Goal: Task Accomplishment & Management: Manage account settings

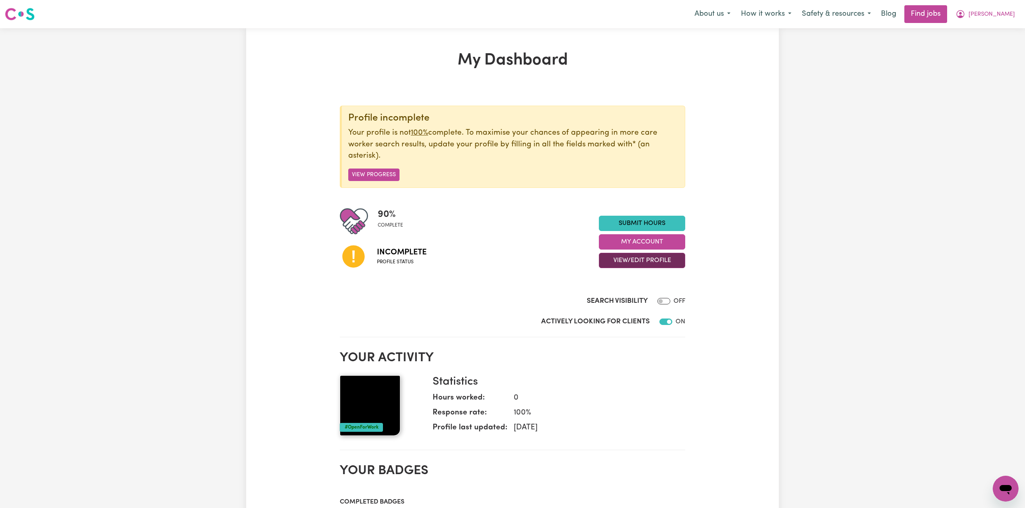
click at [654, 263] on button "View/Edit Profile" at bounding box center [642, 260] width 86 height 15
click at [630, 294] on link "Edit Profile" at bounding box center [636, 298] width 75 height 16
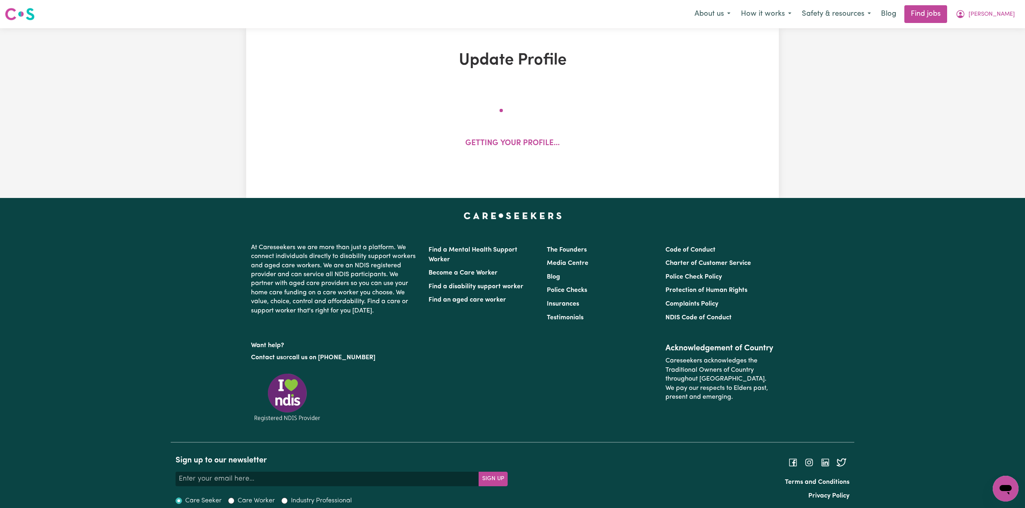
select select "[DEMOGRAPHIC_DATA]"
select select "[DEMOGRAPHIC_DATA] Citizen"
select select "Studying a healthcare related degree or qualification"
select select "40"
select select "50"
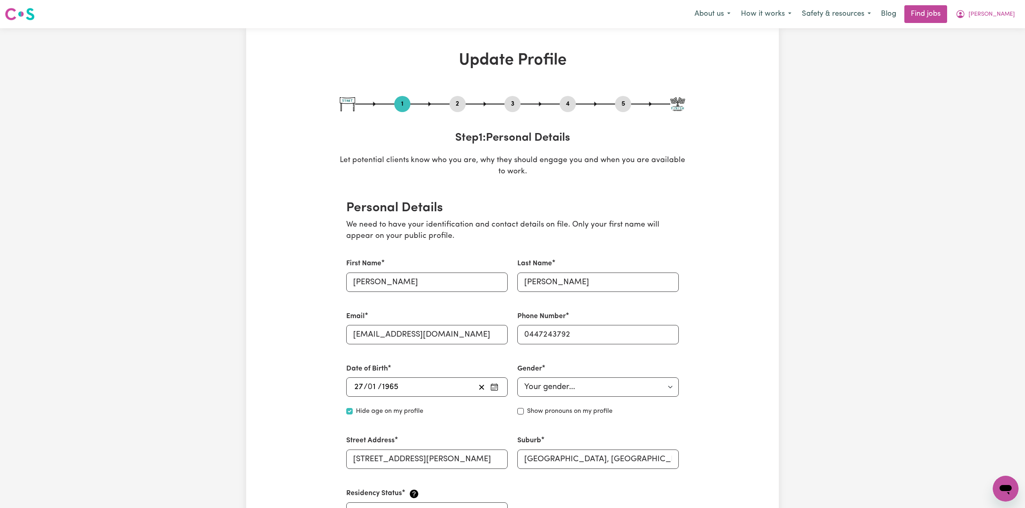
click at [455, 102] on button "2" at bounding box center [457, 104] width 16 height 10
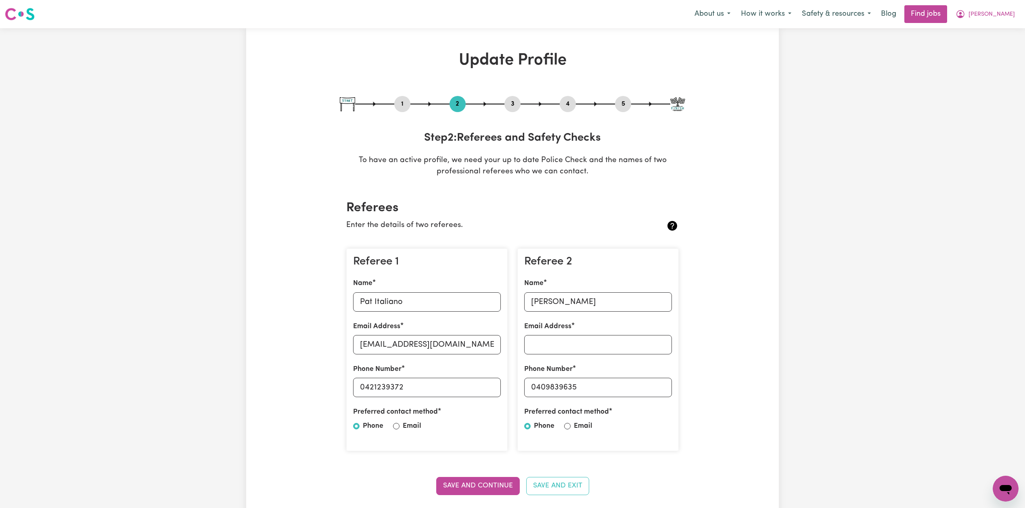
scroll to position [54, 0]
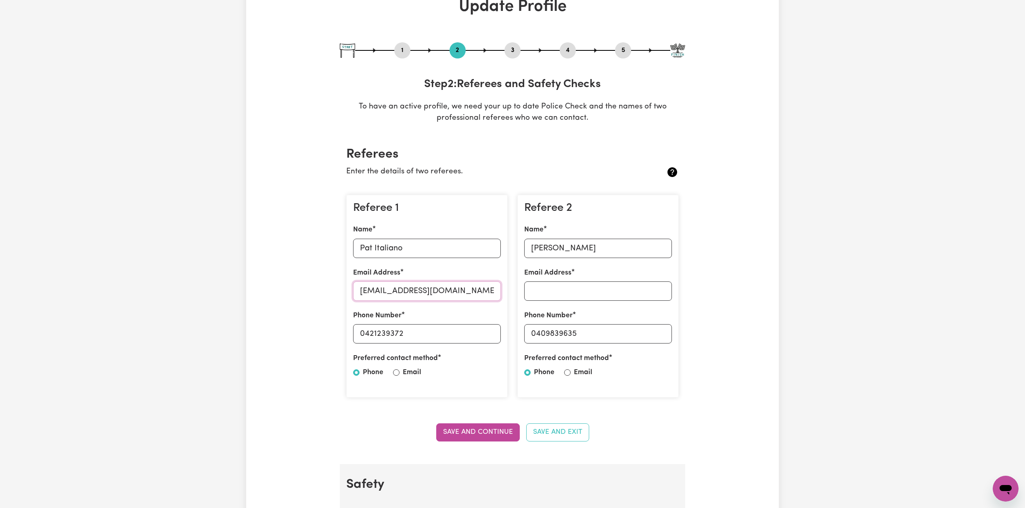
click at [363, 296] on input "[EMAIL_ADDRESS][DOMAIN_NAME]" at bounding box center [427, 291] width 148 height 19
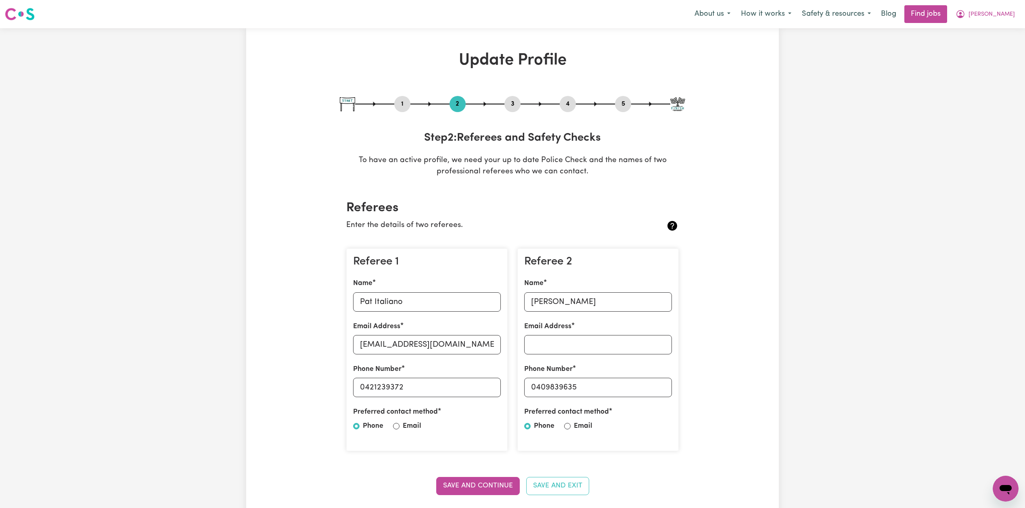
click at [621, 102] on button "5" at bounding box center [623, 104] width 16 height 10
select select "I am providing services by being employed by an organisation"
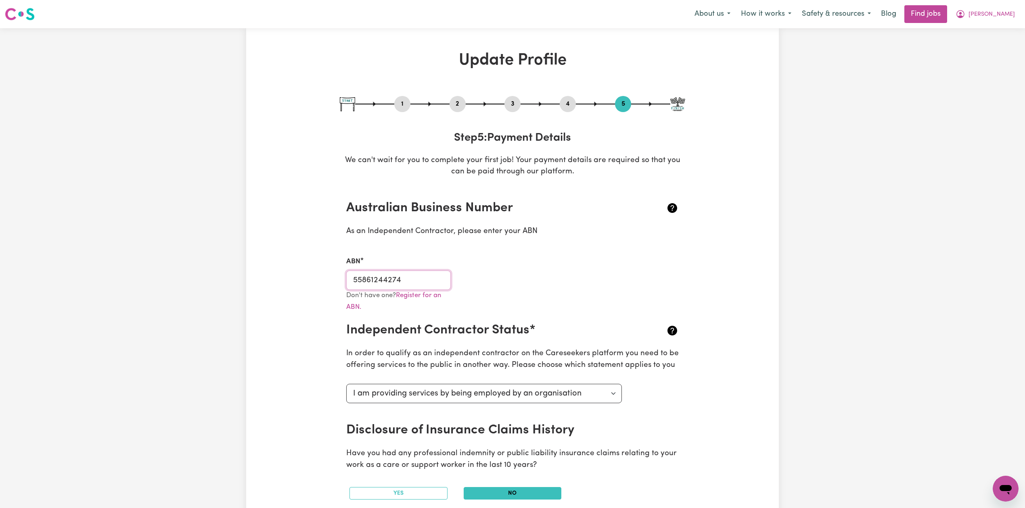
click at [404, 285] on input "55861244274" at bounding box center [398, 280] width 104 height 19
click at [565, 102] on button "4" at bounding box center [568, 104] width 16 height 10
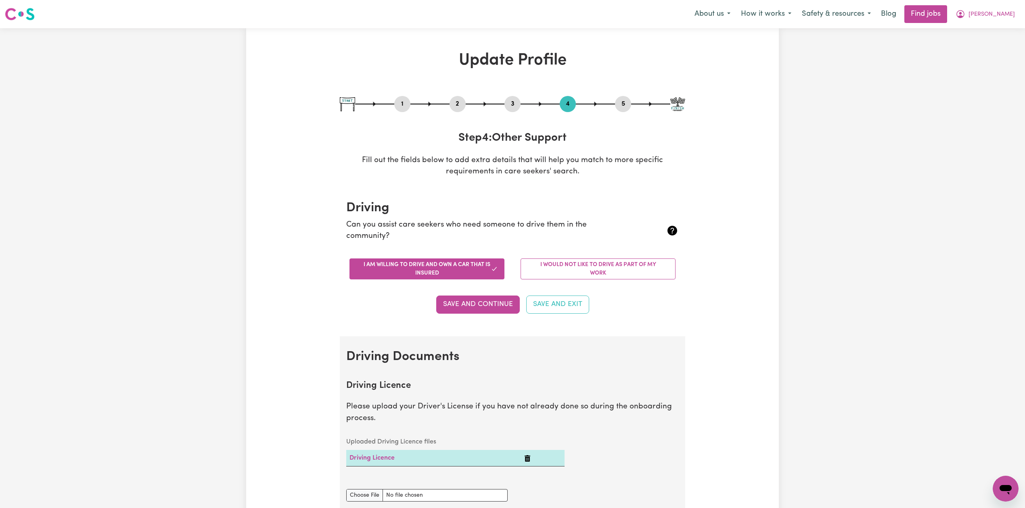
click at [460, 107] on button "2" at bounding box center [457, 104] width 16 height 10
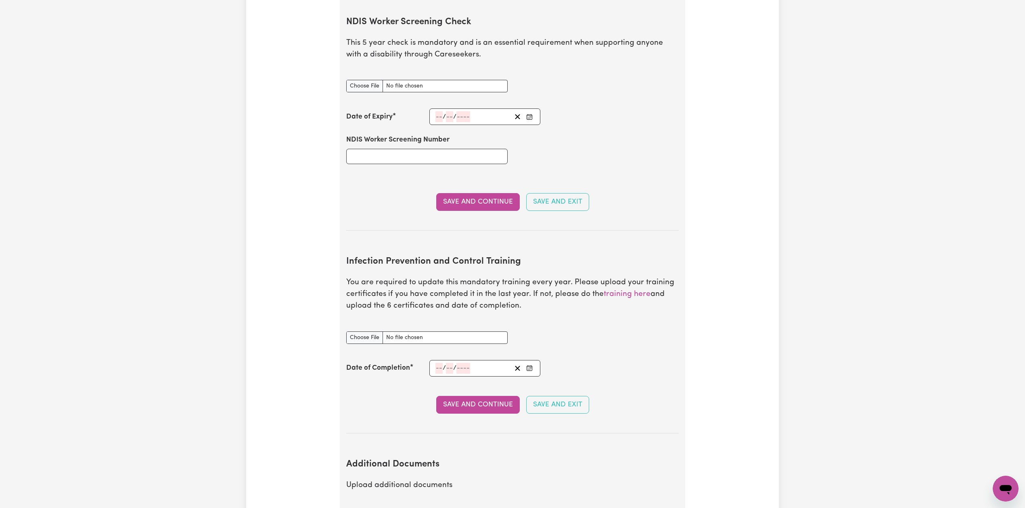
scroll to position [1075, 0]
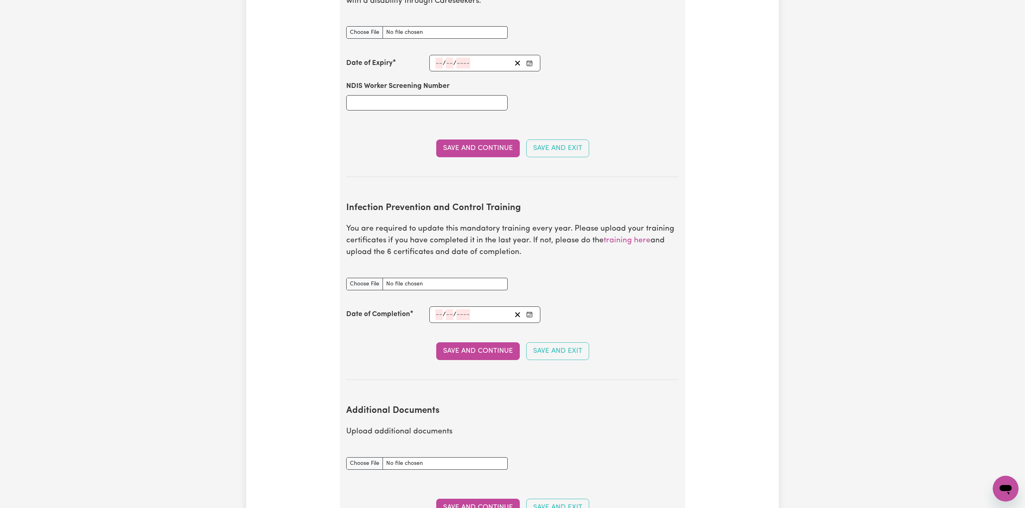
click at [531, 311] on icon "Enter the Date of Completion of your Infection Prevention and Control Training" at bounding box center [529, 314] width 6 height 6
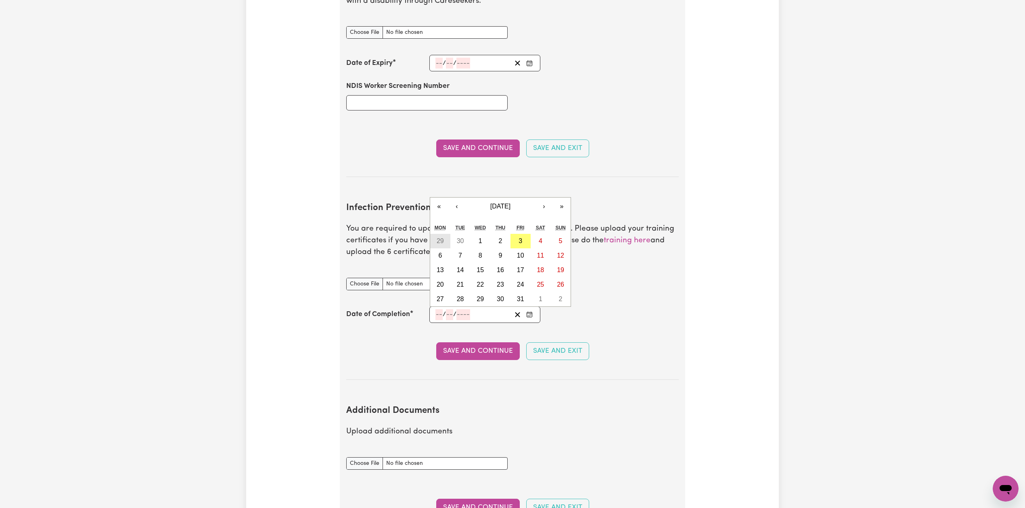
click at [444, 238] on abbr "29" at bounding box center [439, 241] width 7 height 7
type input "[DATE]"
type input "29"
type input "9"
type input "2025"
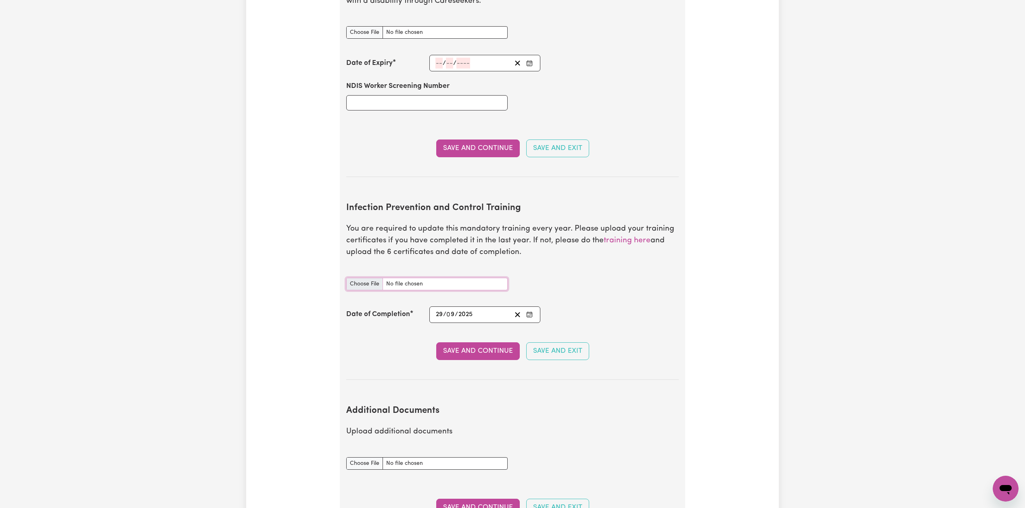
click at [367, 278] on input "Infection Prevention and Control Training document" at bounding box center [426, 284] width 161 height 13
type input "C:\fakepath\[PERSON_NAME] Infection Prevention and Control Training.pdf"
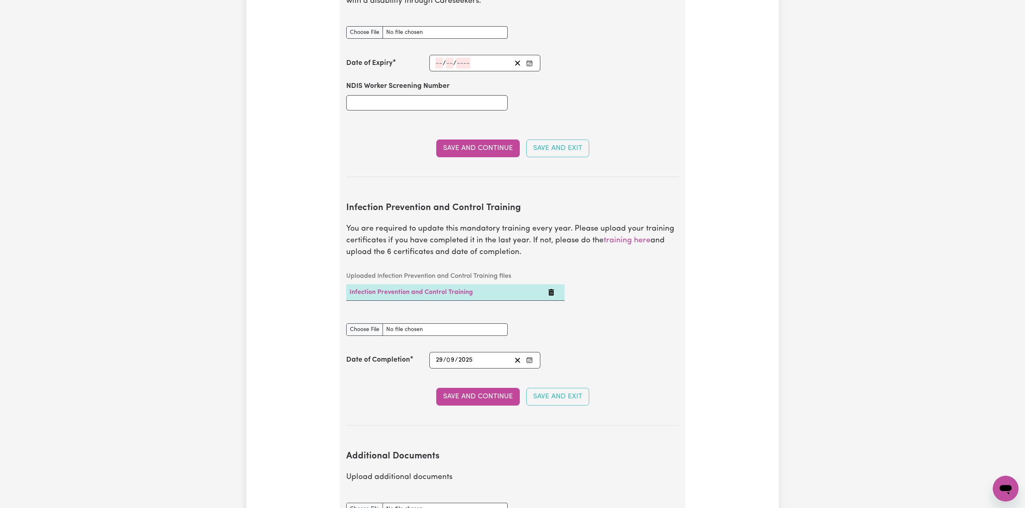
drag, startPoint x: 863, startPoint y: 269, endPoint x: 868, endPoint y: 267, distance: 5.4
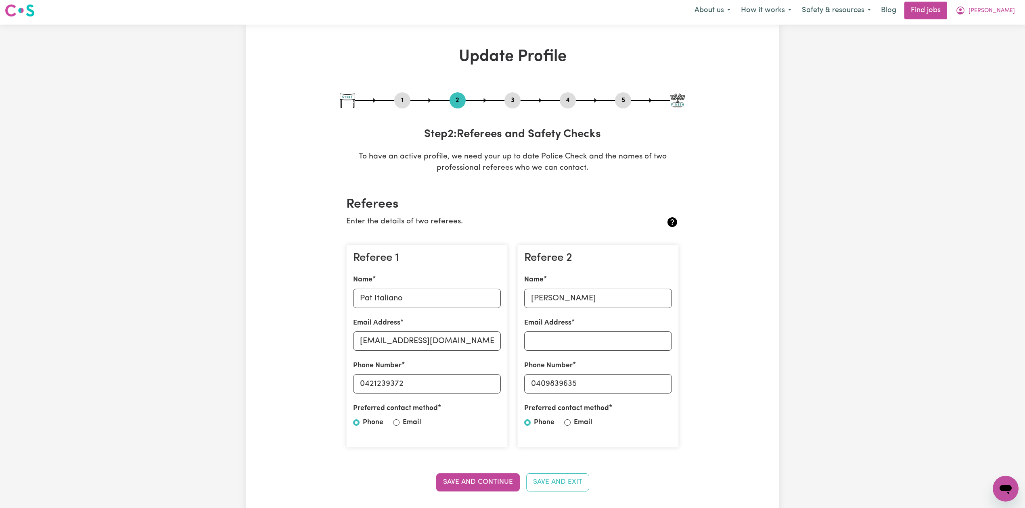
scroll to position [0, 0]
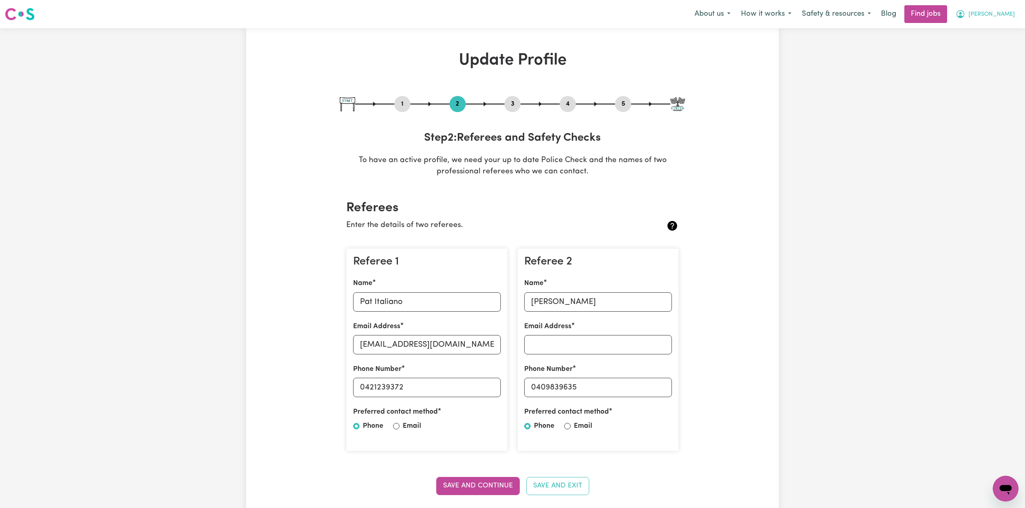
click at [994, 13] on span "[PERSON_NAME]" at bounding box center [991, 14] width 46 height 9
click at [975, 51] on link "My Dashboard" at bounding box center [988, 46] width 64 height 15
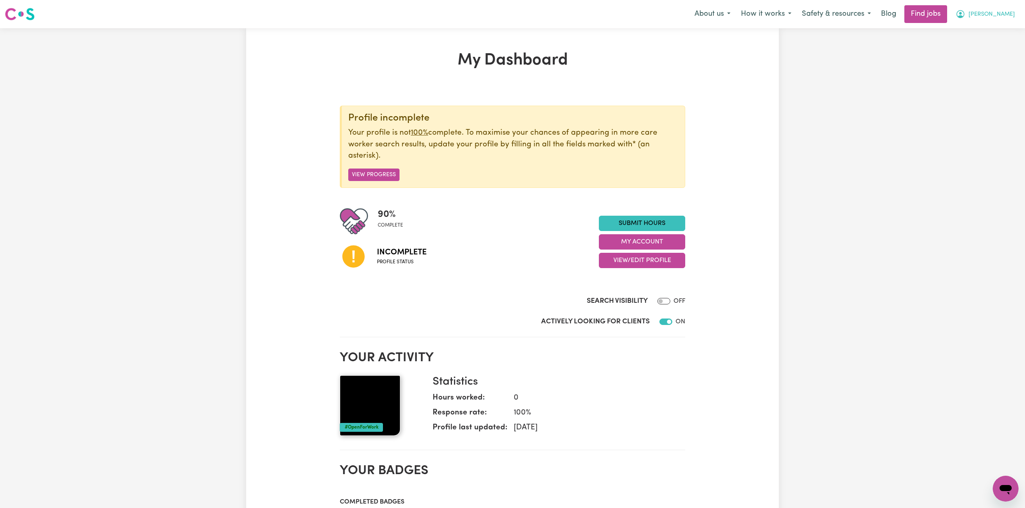
click at [1005, 19] on button "[PERSON_NAME]" at bounding box center [985, 14] width 70 height 17
drag, startPoint x: 987, startPoint y: 46, endPoint x: 464, endPoint y: 14, distance: 524.2
click at [987, 46] on link "My Dashboard" at bounding box center [988, 46] width 64 height 15
click at [966, 44] on link "My Dashboard" at bounding box center [988, 46] width 64 height 15
click at [967, 65] on link "Logout" at bounding box center [988, 61] width 64 height 15
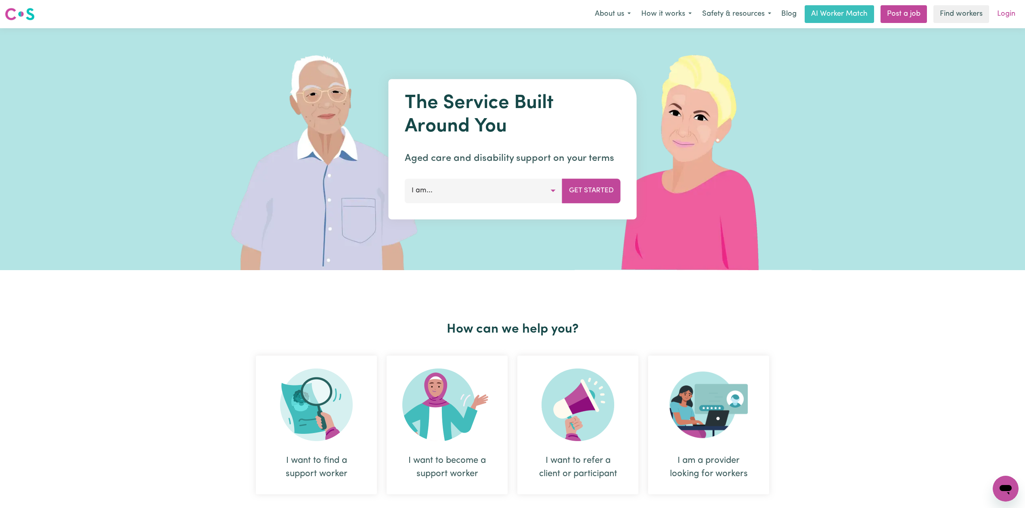
click at [1004, 19] on link "Login" at bounding box center [1006, 14] width 28 height 18
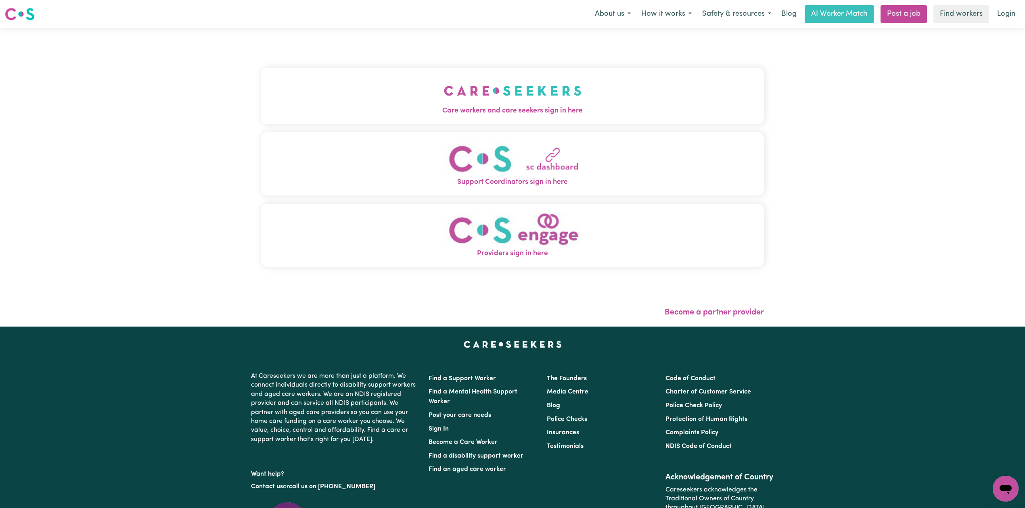
click at [444, 97] on img "Care workers and care seekers sign in here" at bounding box center [513, 91] width 138 height 30
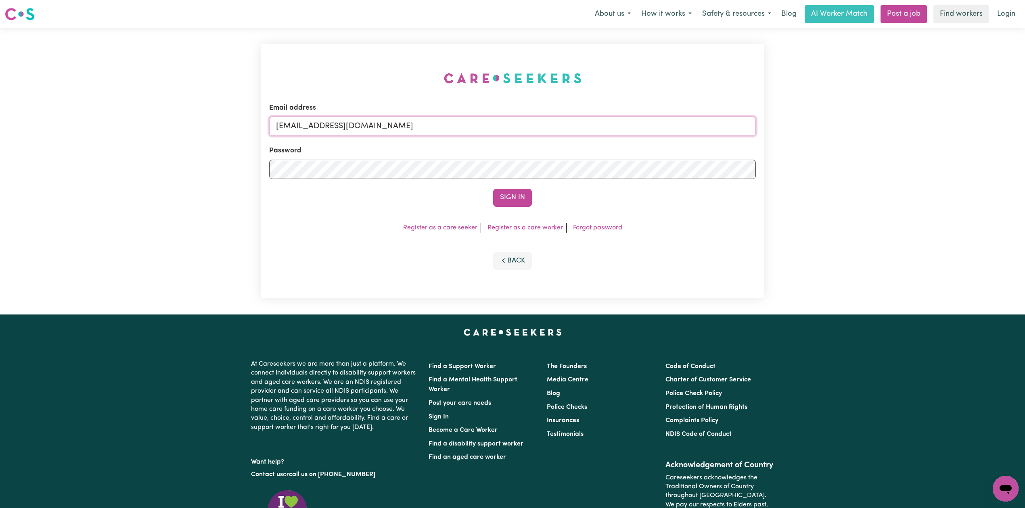
click at [396, 127] on input "[EMAIL_ADDRESS][DOMAIN_NAME]" at bounding box center [512, 126] width 487 height 19
drag, startPoint x: 319, startPoint y: 121, endPoint x: 505, endPoint y: 135, distance: 186.9
click at [505, 135] on input "Superuser~[EMAIL_ADDRESS][DOMAIN_NAME]" at bounding box center [512, 126] width 487 height 19
type input "Superuser~[EMAIL_ADDRESS][DOMAIN_NAME]"
click at [516, 205] on button "Sign In" at bounding box center [512, 198] width 39 height 18
